Goal: Task Accomplishment & Management: Complete application form

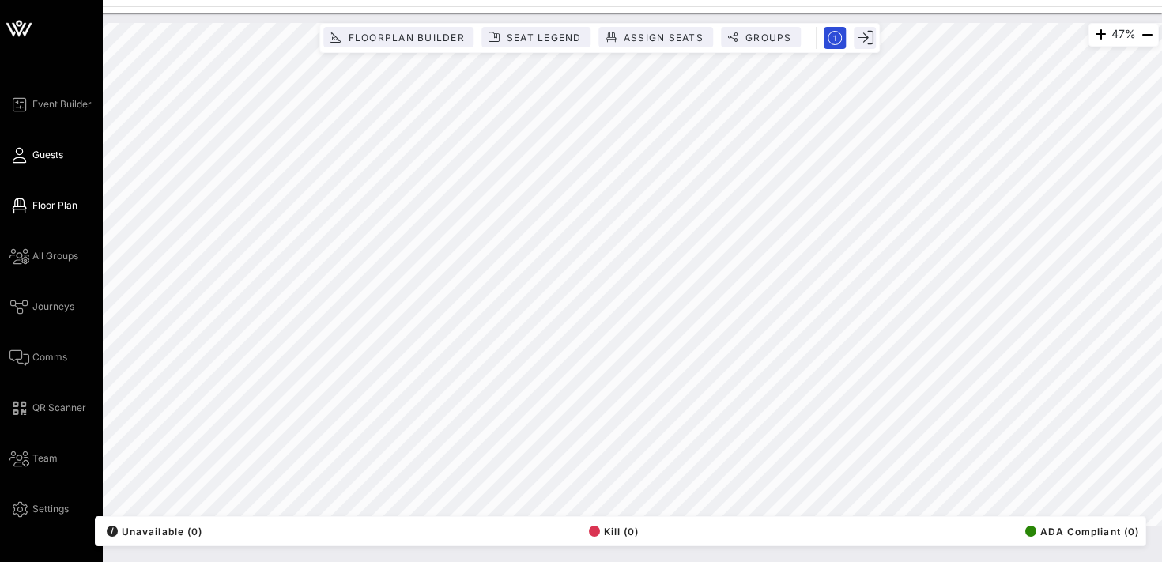
click at [40, 149] on span "Guests" at bounding box center [47, 155] width 31 height 14
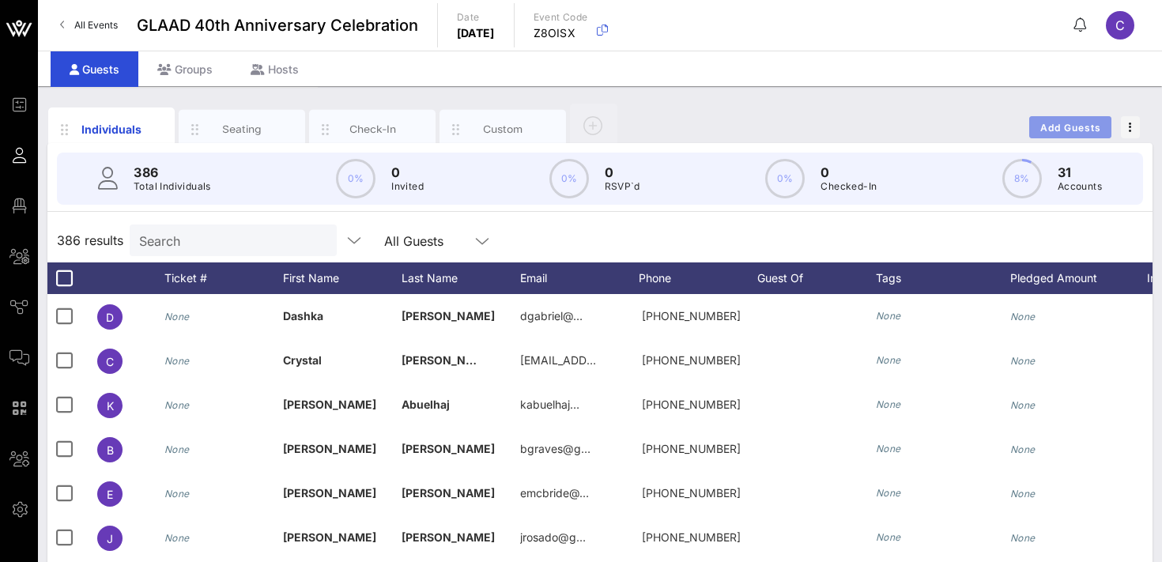
click at [1053, 123] on span "Add Guests" at bounding box center [1070, 128] width 62 height 12
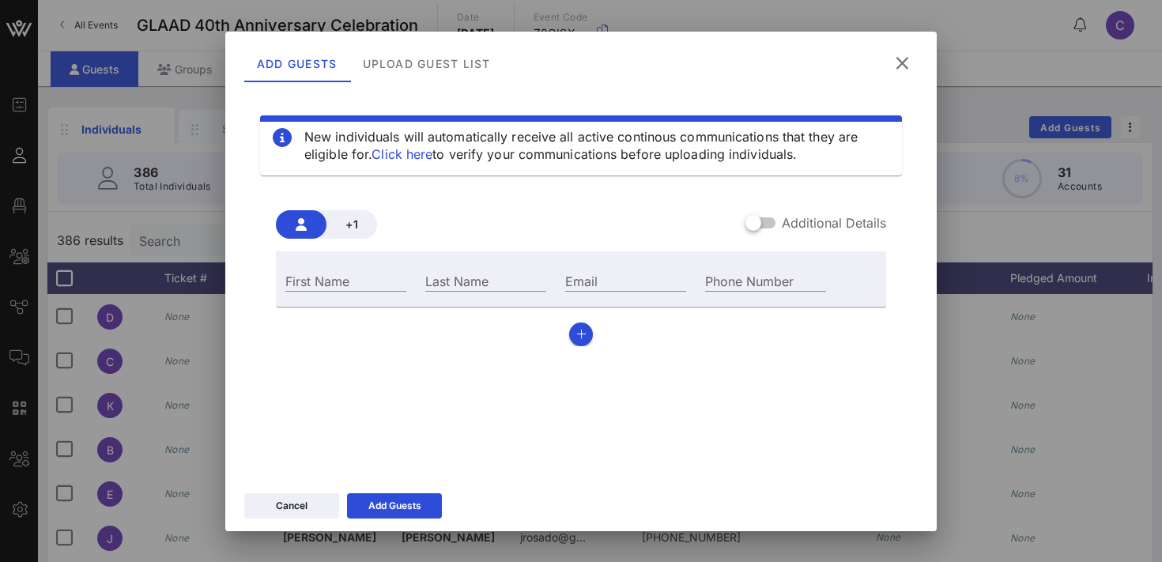
click at [899, 59] on icon at bounding box center [902, 63] width 22 height 20
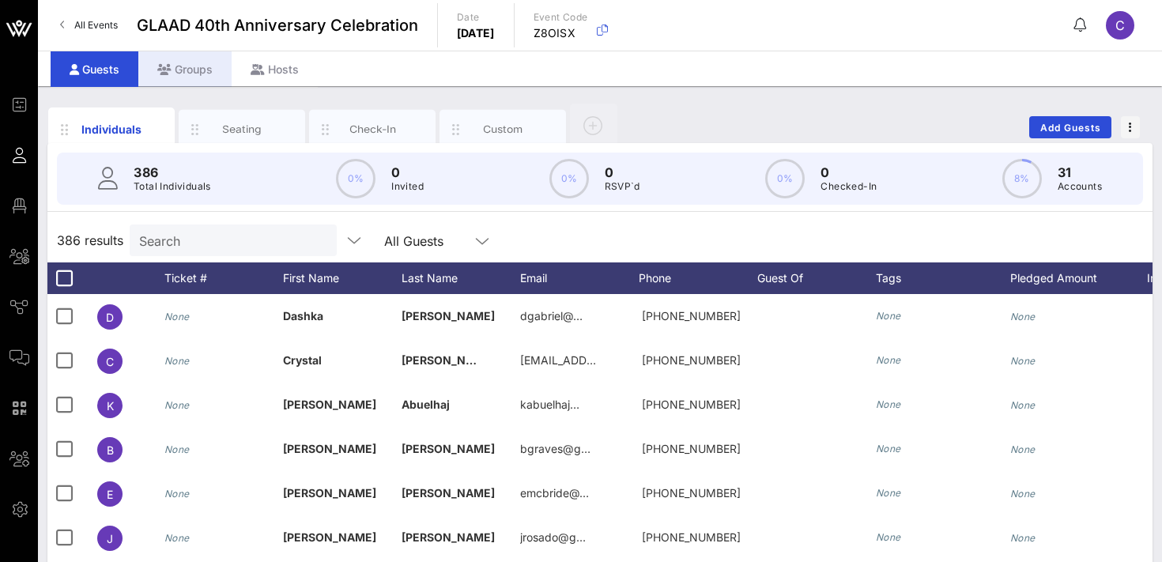
click at [193, 62] on div "Groups" at bounding box center [184, 69] width 93 height 36
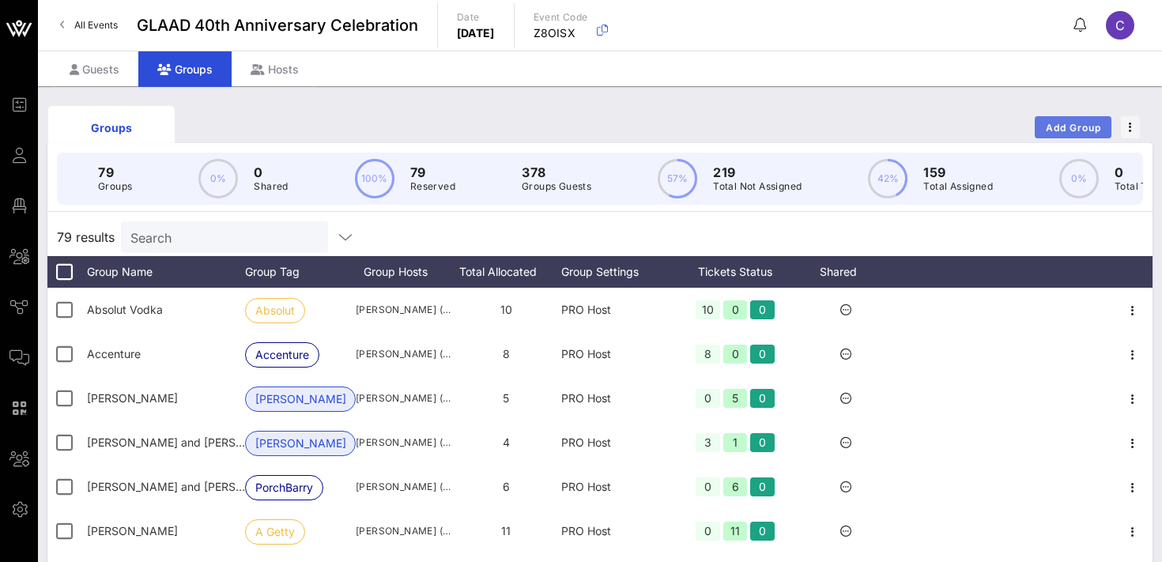
click at [1078, 122] on span "Add Group" at bounding box center [1073, 128] width 57 height 12
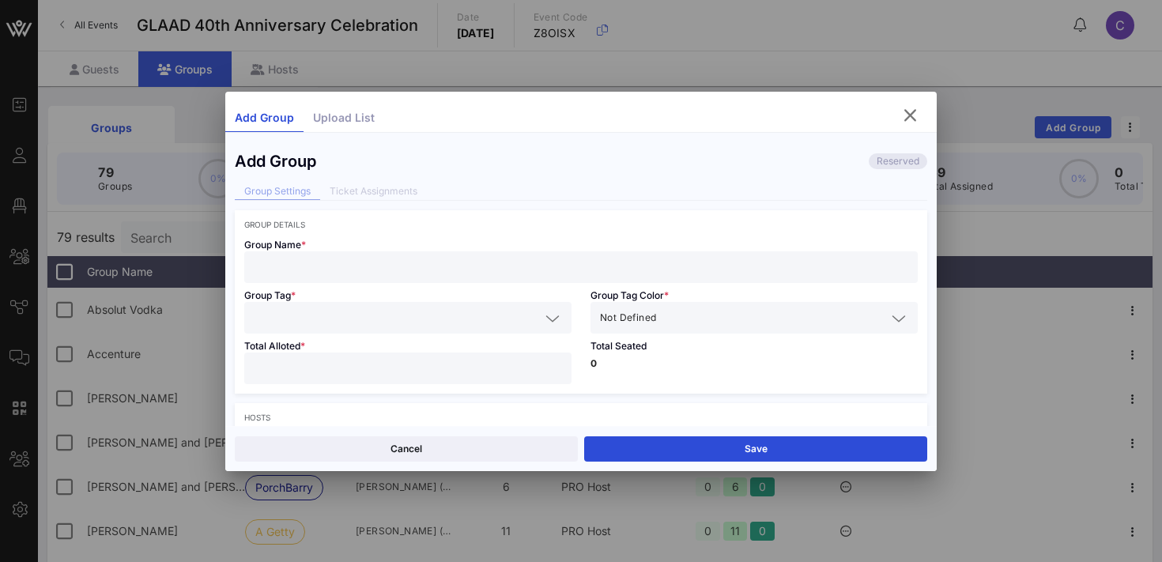
click at [386, 272] on input "text" at bounding box center [581, 267] width 654 height 21
type input "[PERSON_NAME] [PERSON_NAME]"
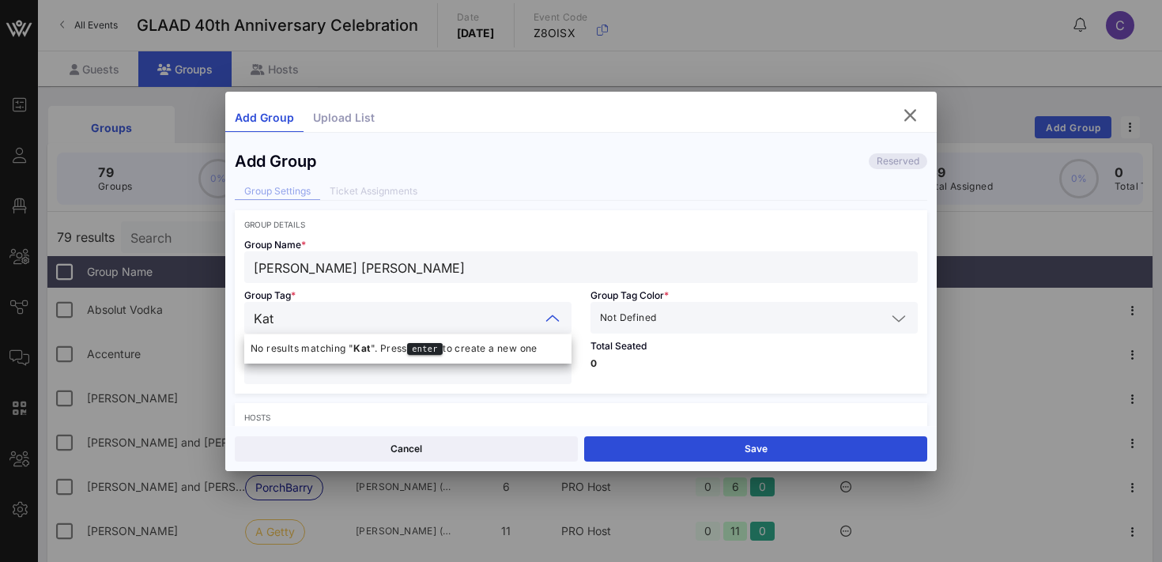
type input "[PERSON_NAME]"
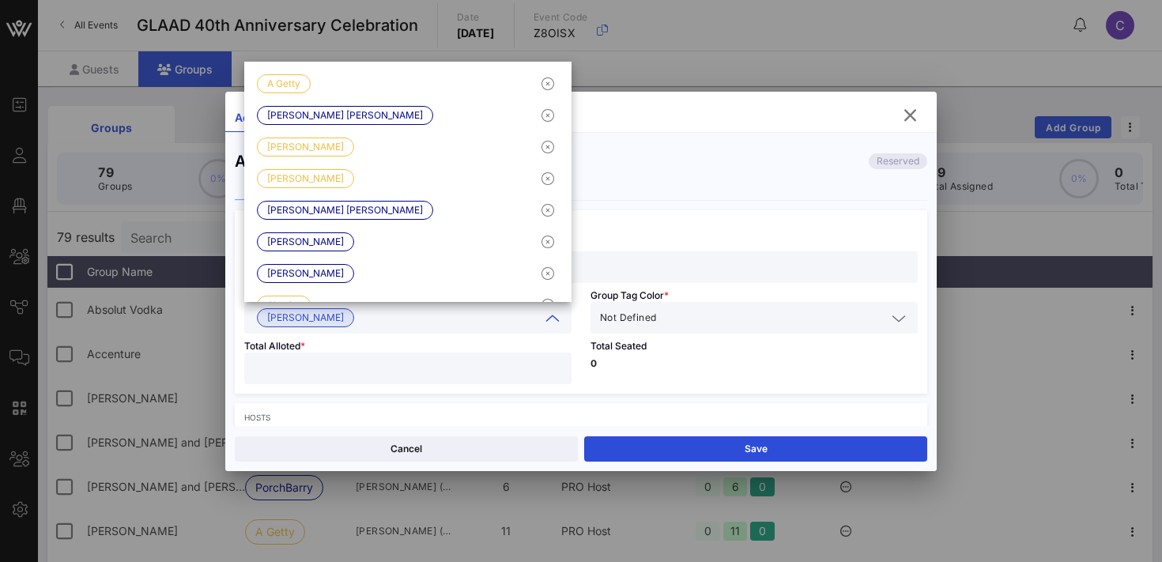
click at [676, 322] on input "text" at bounding box center [772, 317] width 227 height 21
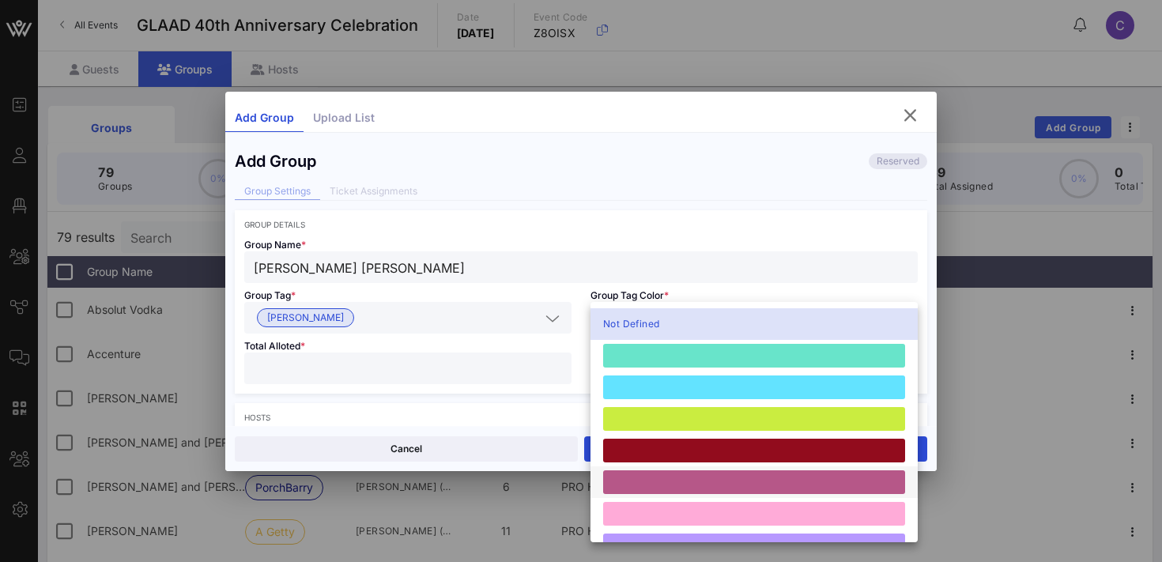
scroll to position [436, 0]
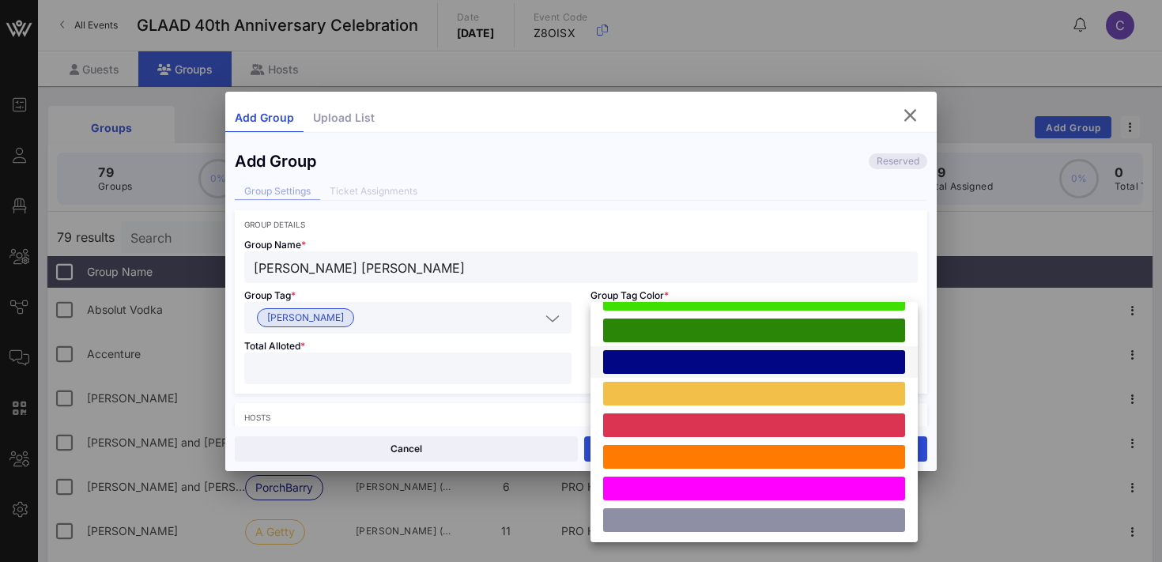
click at [700, 365] on div at bounding box center [754, 362] width 302 height 24
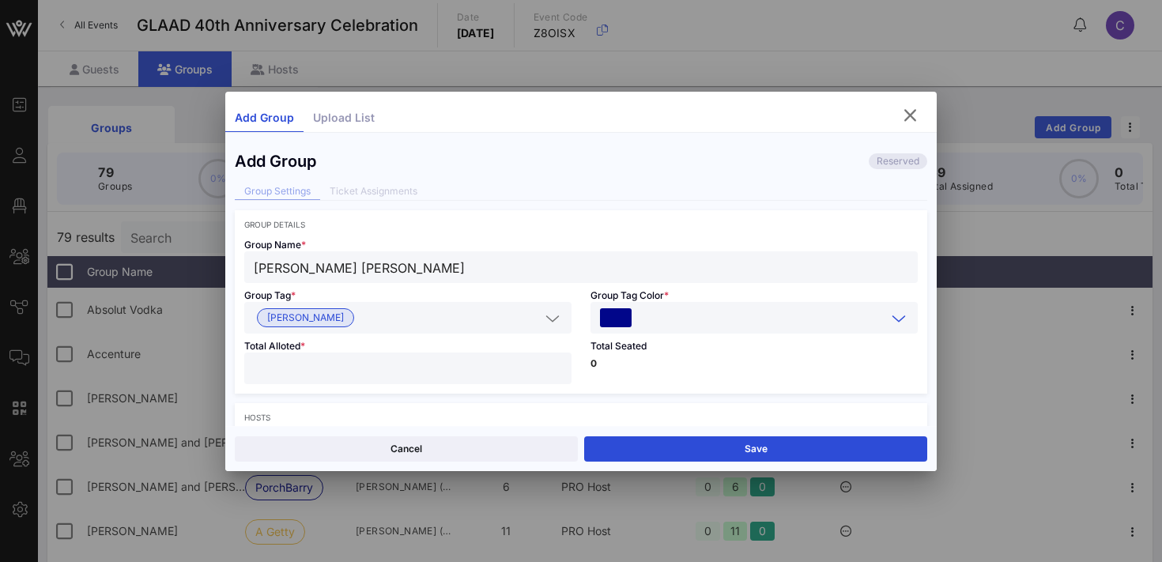
click at [412, 375] on input "number" at bounding box center [408, 368] width 308 height 21
type input "*"
click at [634, 373] on div "Total Seated 0" at bounding box center [754, 363] width 346 height 60
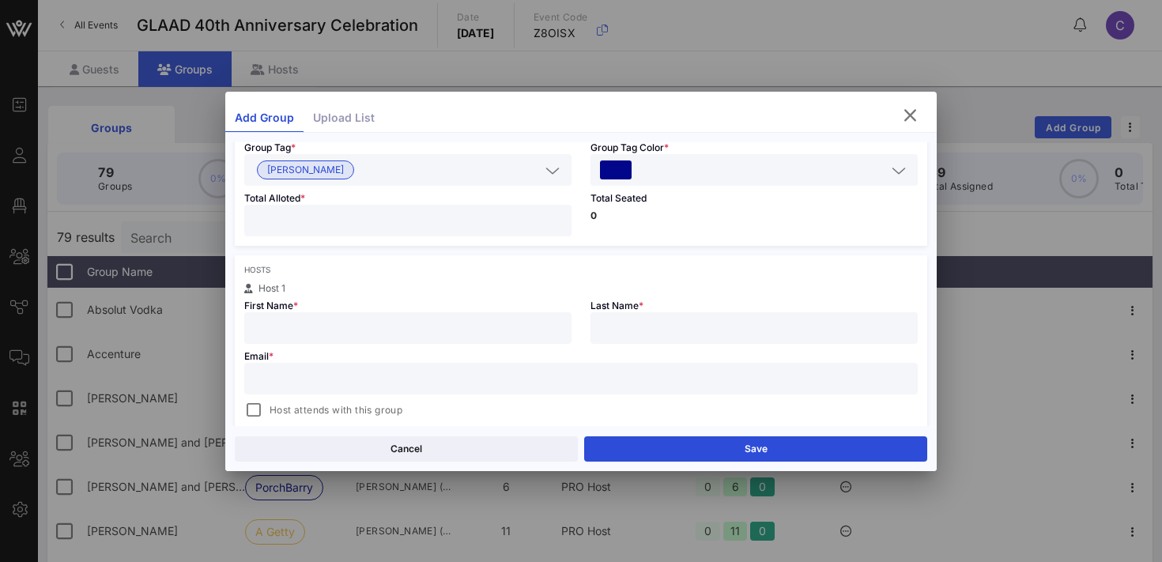
scroll to position [155, 0]
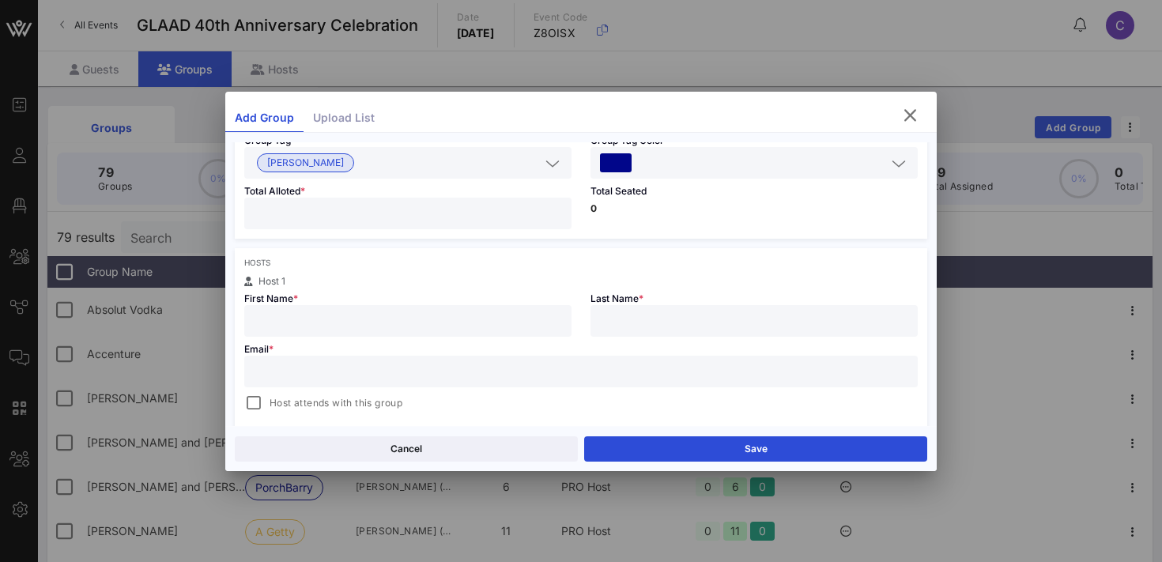
click at [469, 316] on input "text" at bounding box center [408, 321] width 308 height 21
type input "[PERSON_NAME]"
click at [326, 371] on input "text" at bounding box center [581, 371] width 654 height 21
paste input "[EMAIL_ADDRESS][DOMAIN_NAME]"
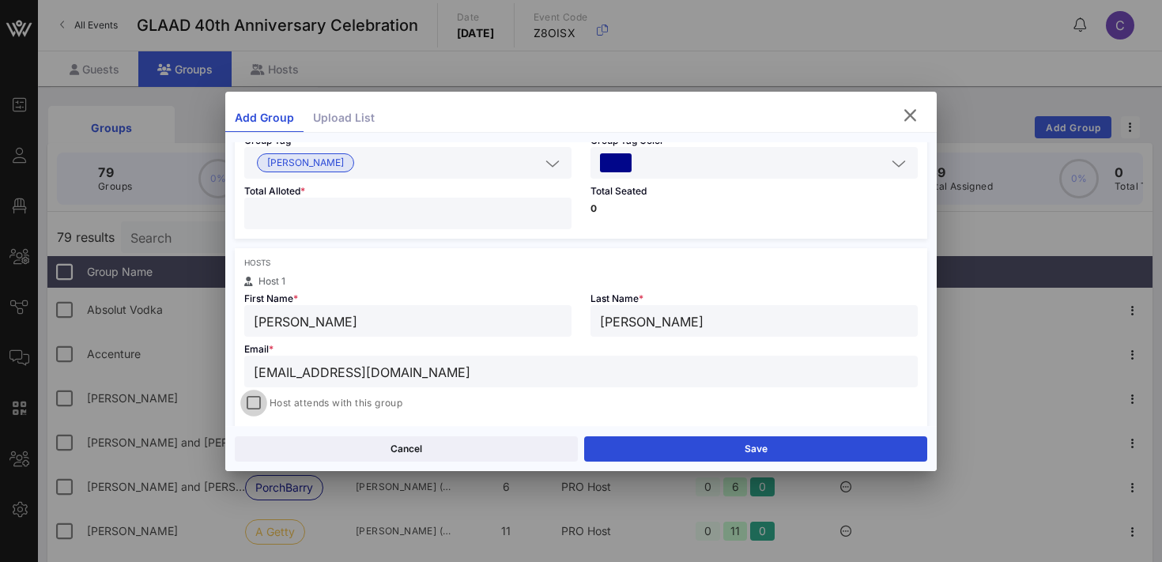
type input "[EMAIL_ADDRESS][DOMAIN_NAME]"
click at [251, 397] on div at bounding box center [254, 403] width 22 height 22
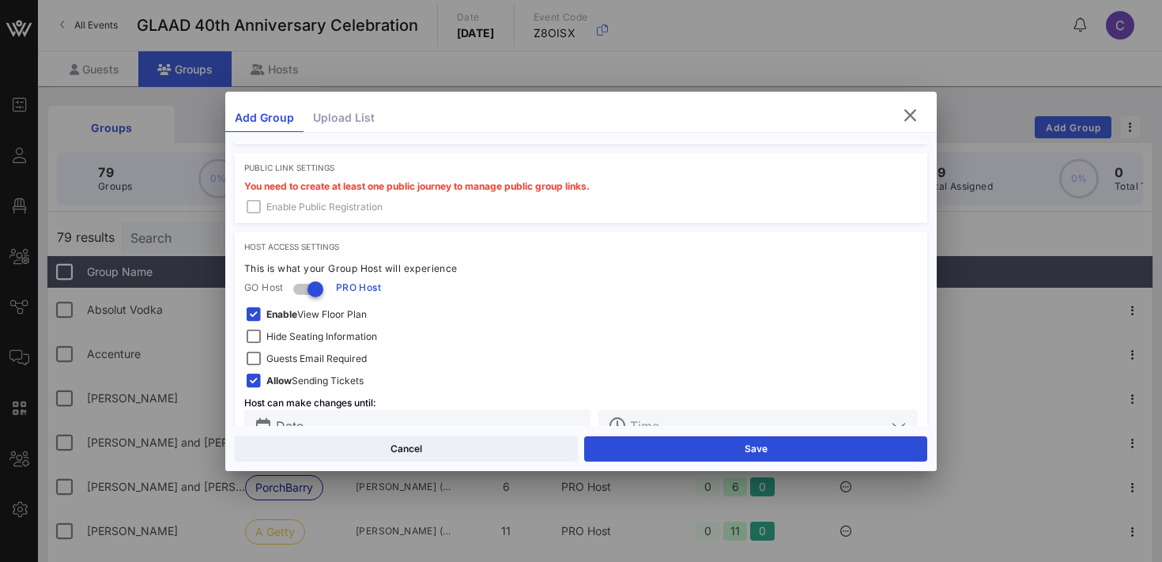
scroll to position [502, 0]
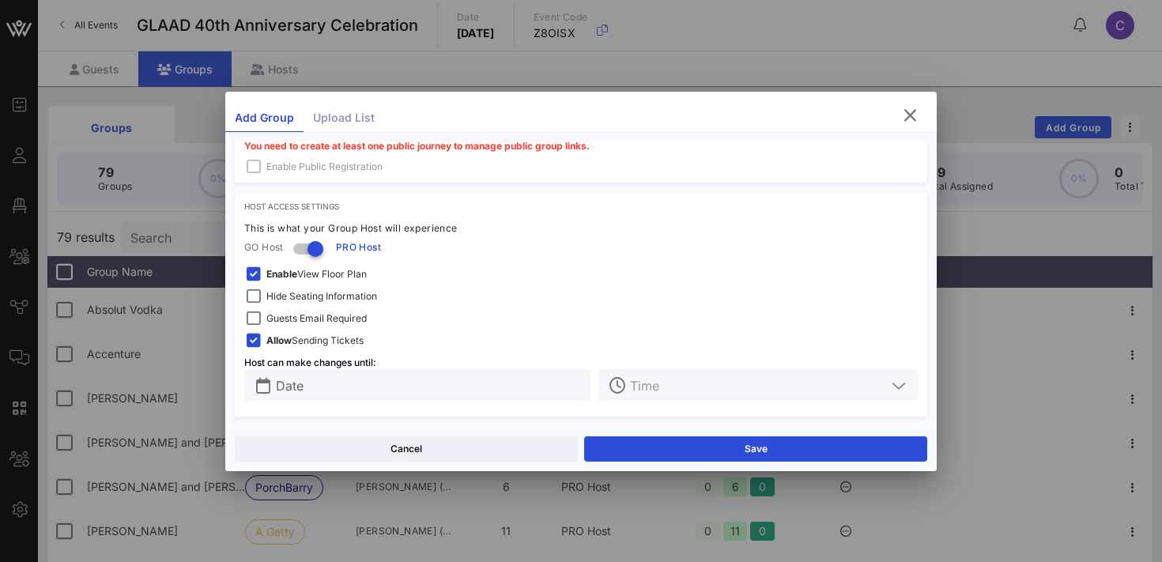
click at [335, 296] on span "Hide Seating Information" at bounding box center [321, 296] width 111 height 16
click at [326, 273] on span "Enable View Floor Plan" at bounding box center [316, 274] width 100 height 16
click at [330, 382] on input "Date" at bounding box center [428, 385] width 305 height 21
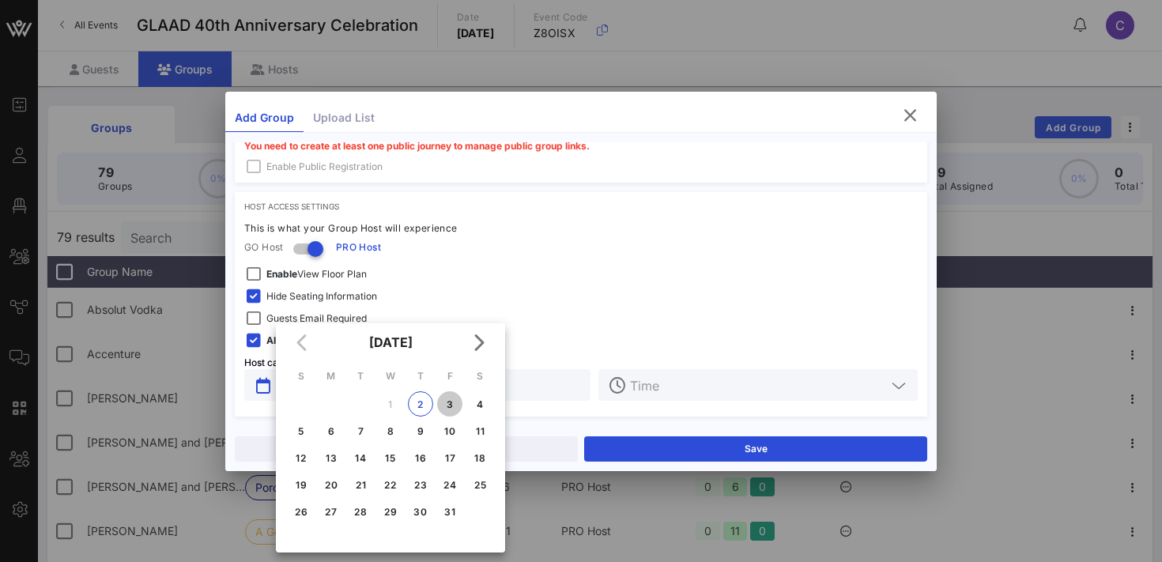
click at [445, 405] on div "3" at bounding box center [449, 404] width 25 height 12
type input "[DATE]"
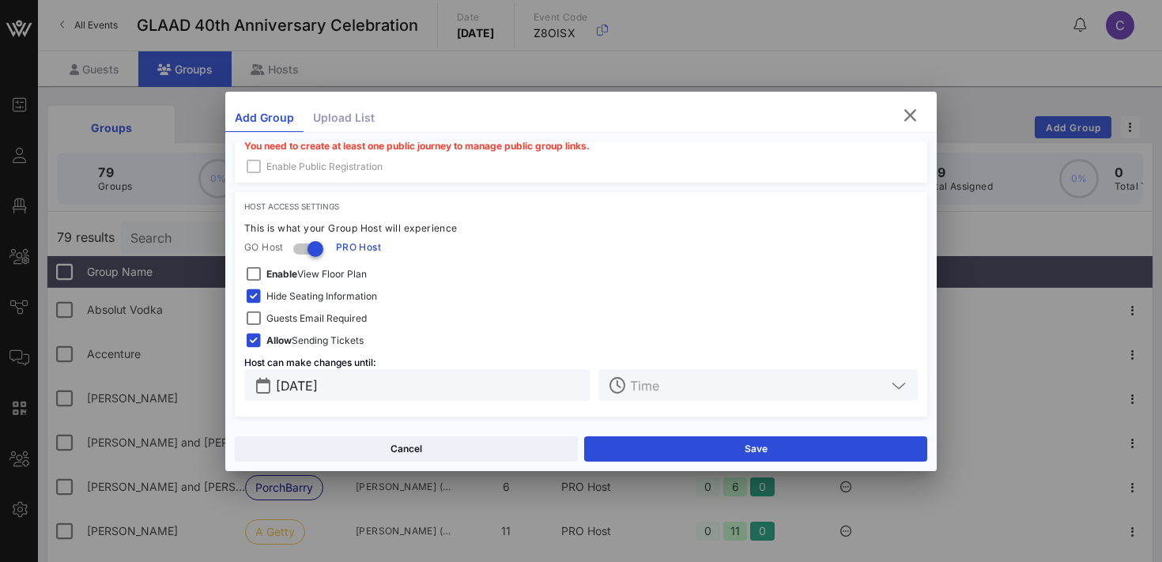
click at [665, 382] on input "text" at bounding box center [758, 385] width 256 height 21
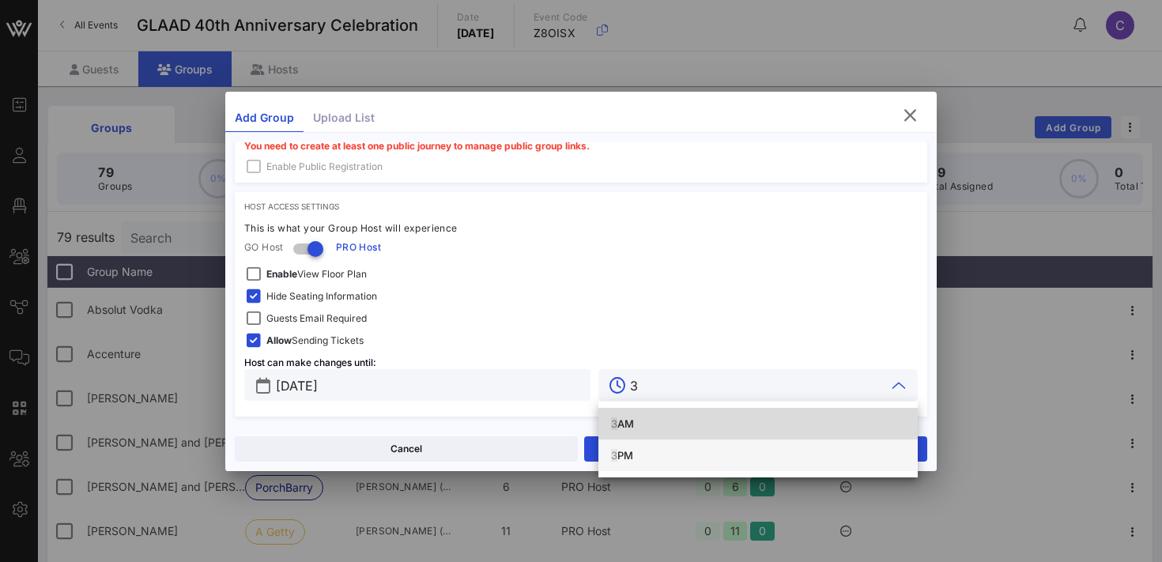
click at [646, 455] on div "3 PM" at bounding box center [758, 455] width 294 height 13
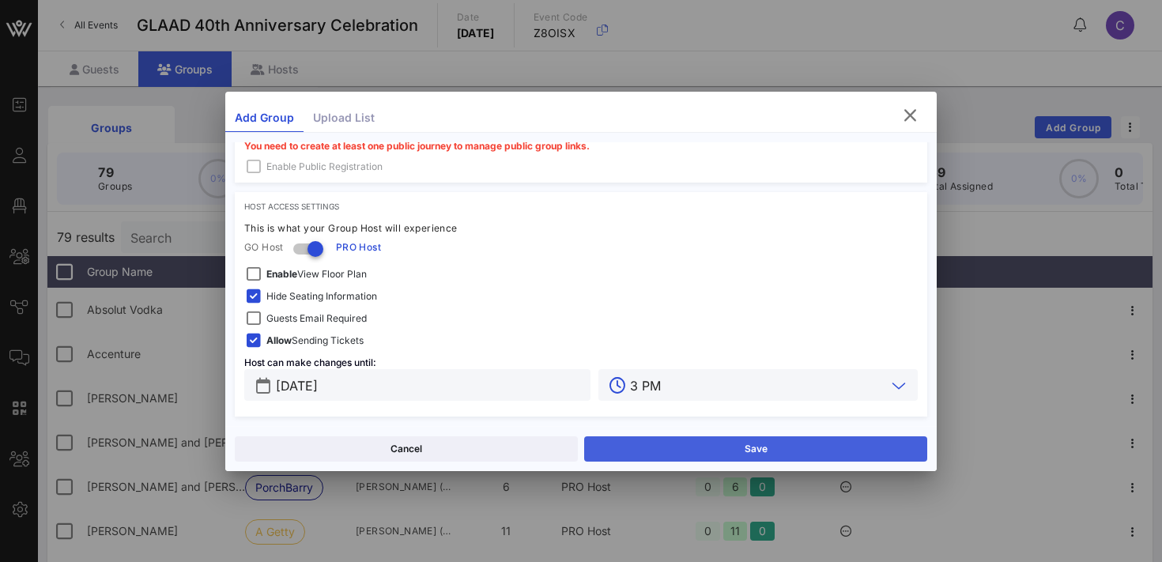
type input "3 PM"
click at [626, 447] on button "Save" at bounding box center [755, 448] width 343 height 25
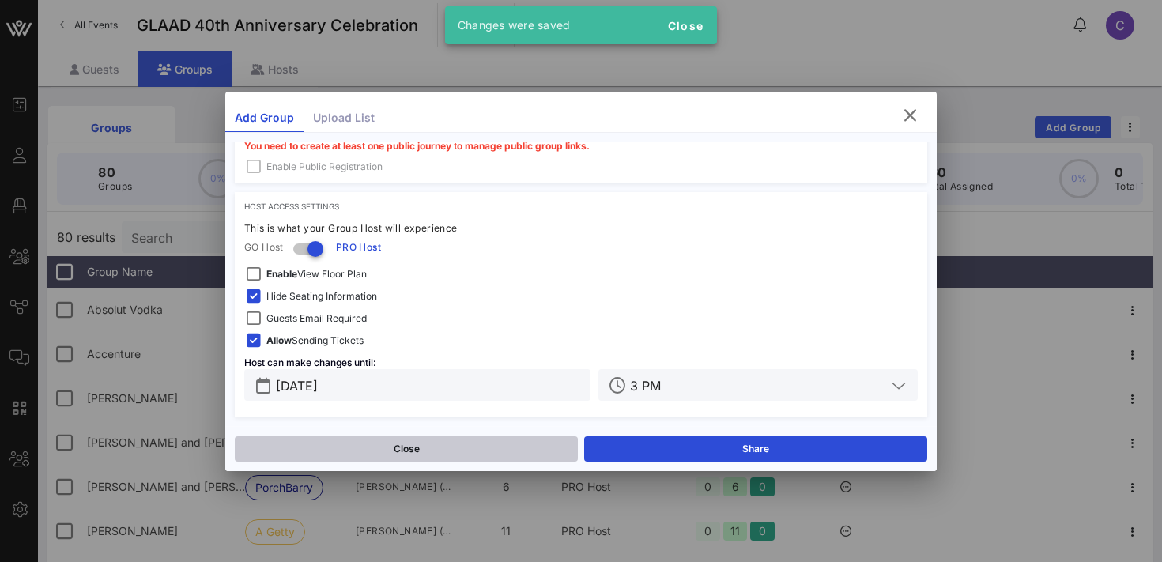
click at [464, 453] on button "Close" at bounding box center [406, 448] width 343 height 25
